Goal: Task Accomplishment & Management: Manage account settings

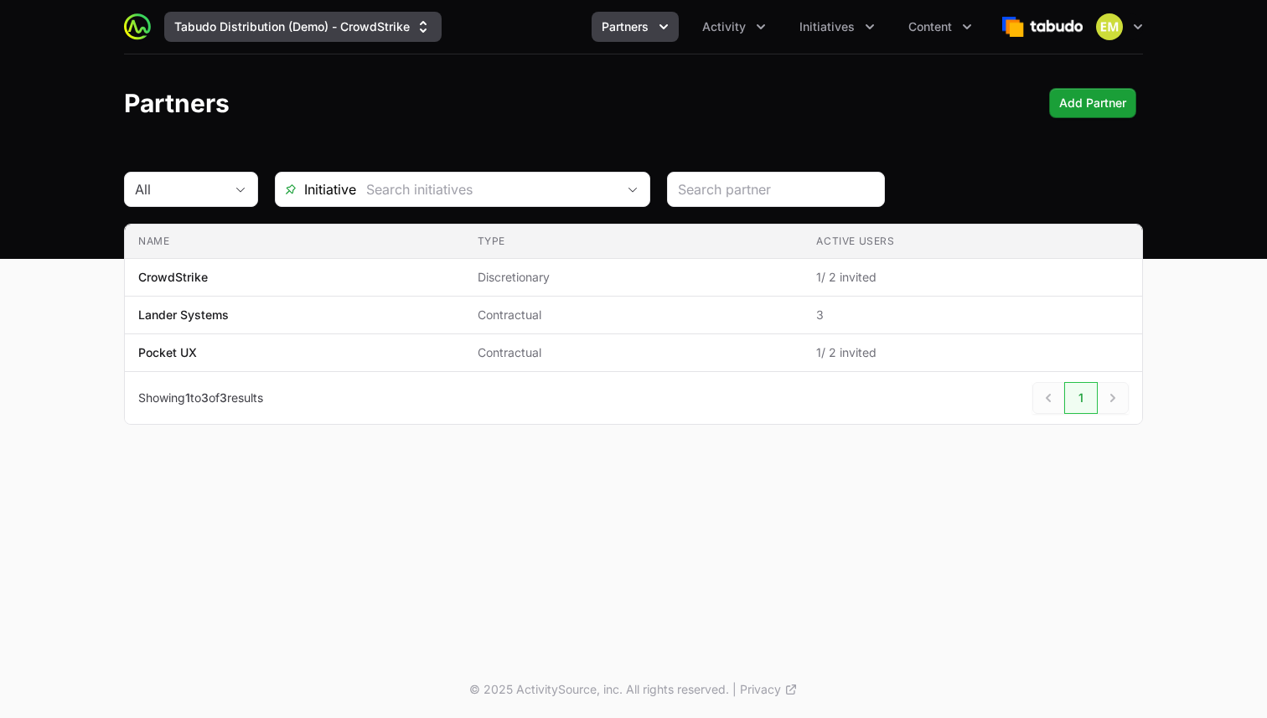
click at [250, 39] on button "Tabudo Distribution (Demo) - CrowdStrike" at bounding box center [302, 27] width 277 height 30
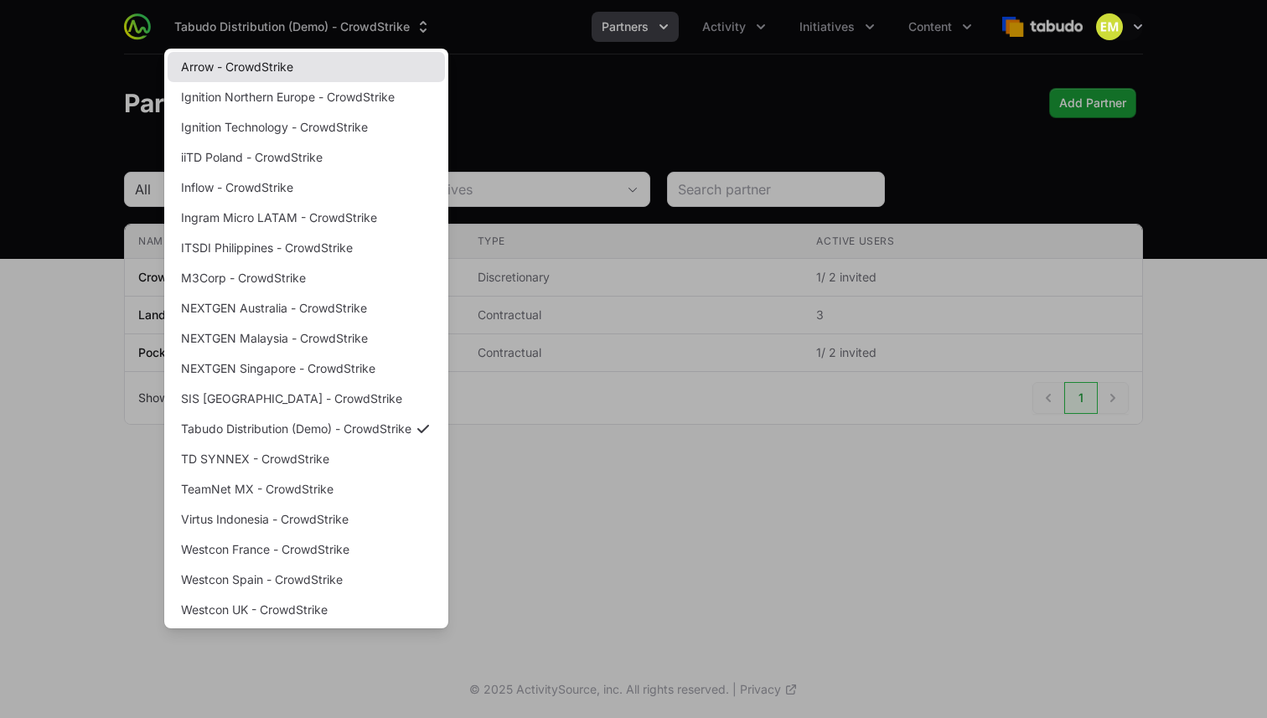
click at [308, 62] on link "Arrow - CrowdStrike" at bounding box center [306, 67] width 277 height 30
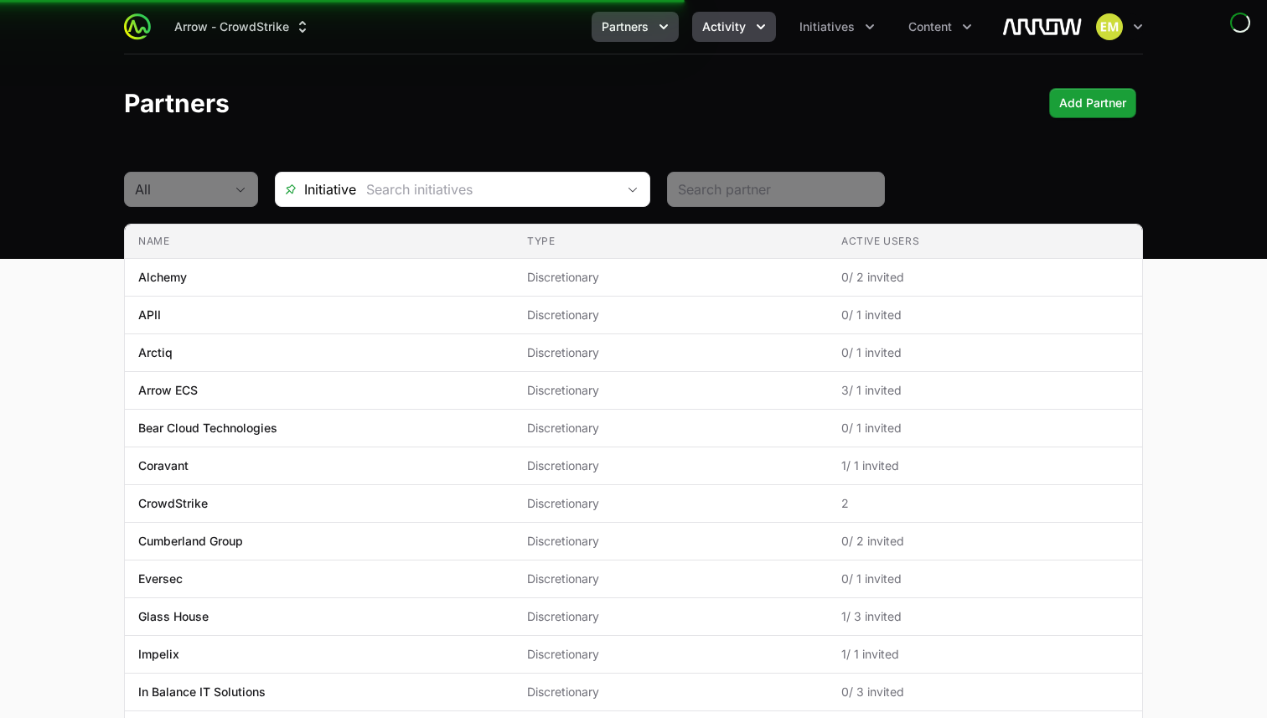
click at [766, 36] on button "Activity" at bounding box center [734, 27] width 84 height 30
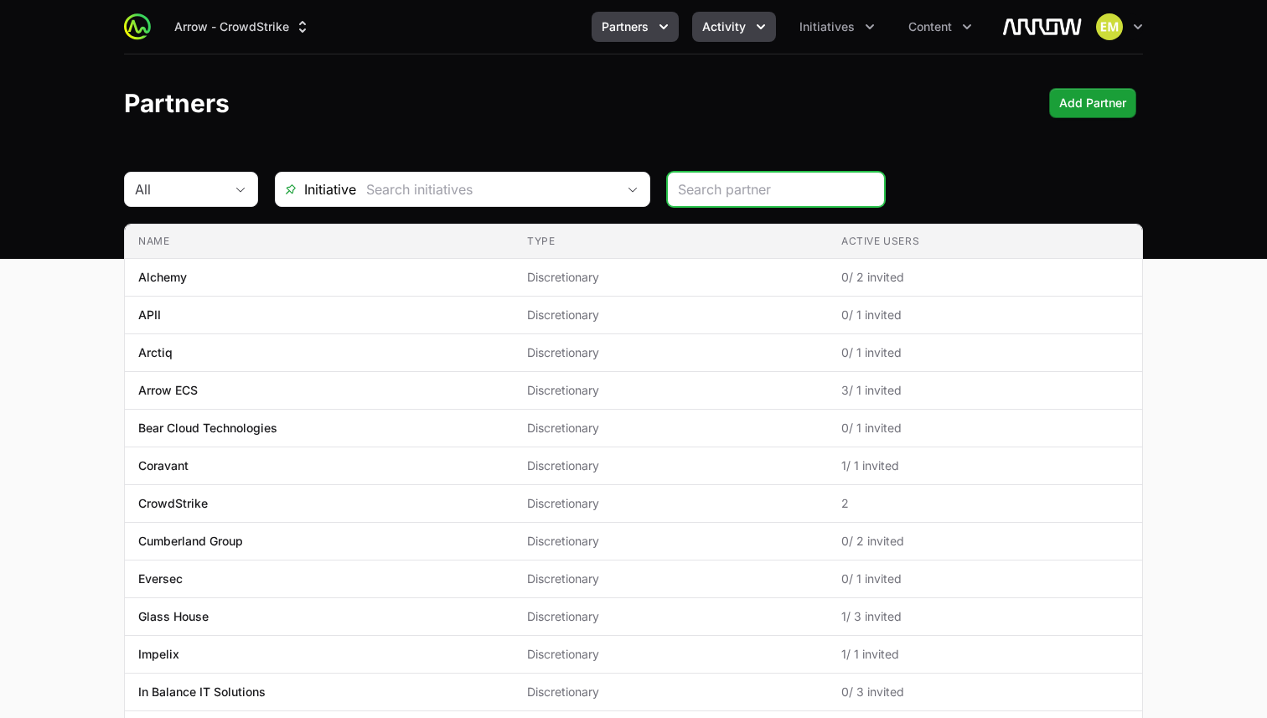
click at [730, 17] on button "Activity" at bounding box center [734, 27] width 84 height 30
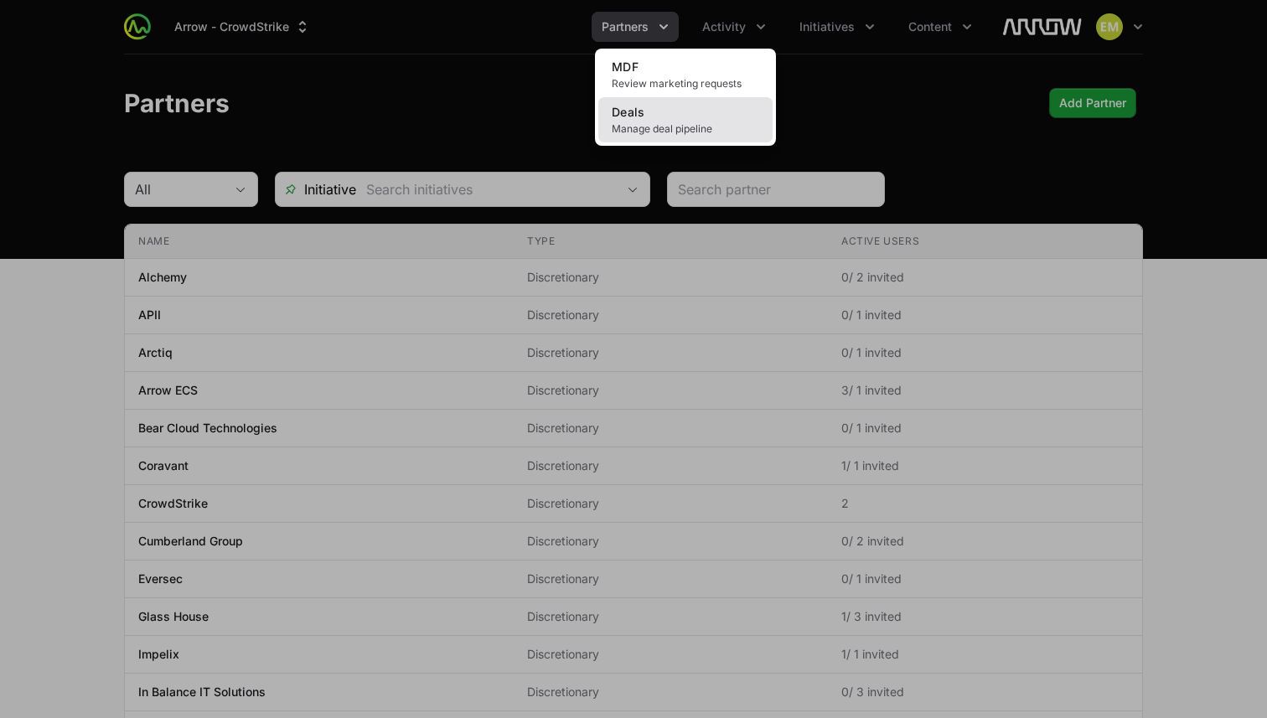
click at [668, 110] on link "Deals Manage deal pipeline" at bounding box center [685, 119] width 174 height 45
